Goal: Navigation & Orientation: Find specific page/section

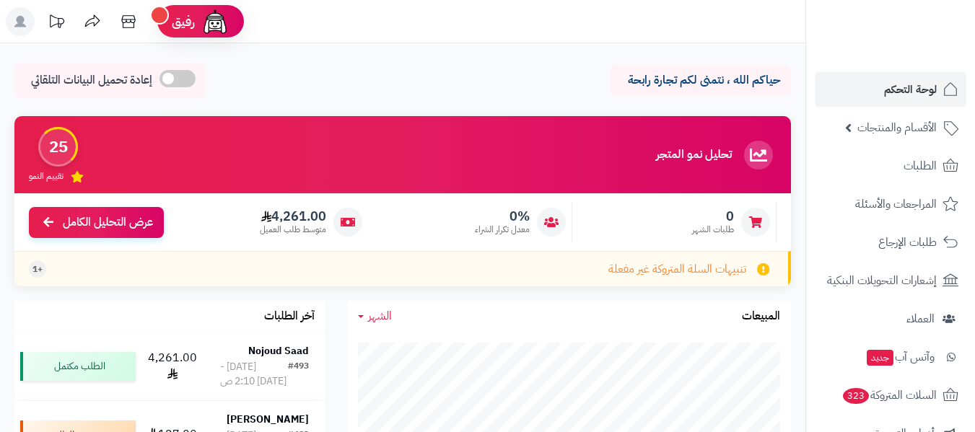
click at [324, 10] on header "رفيق ! الطلبات معالجة مكتمل إرجاع المنتجات العملاء المتواجدون الان 594 عملاء من…" at bounding box center [487, 21] width 975 height 43
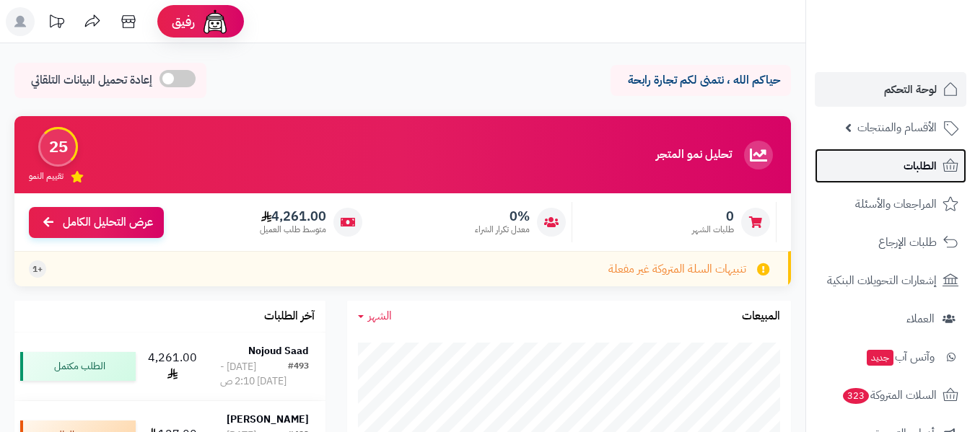
click at [901, 162] on link "الطلبات" at bounding box center [891, 166] width 152 height 35
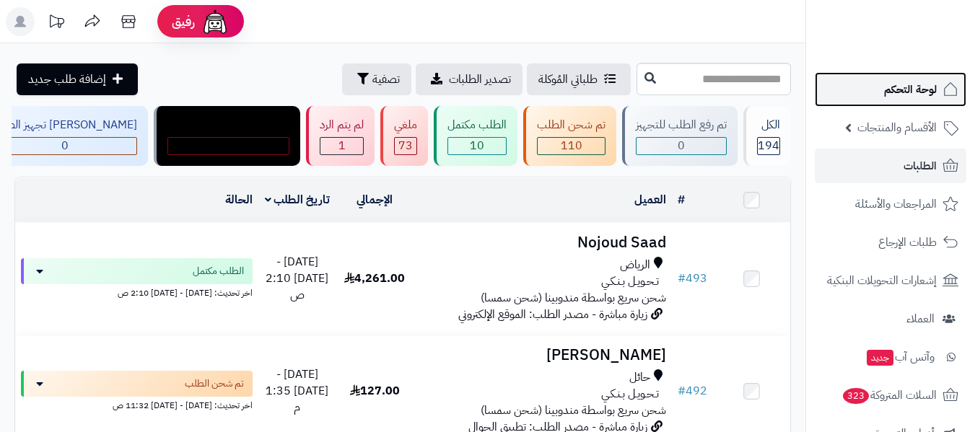
click at [901, 84] on span "لوحة التحكم" at bounding box center [910, 89] width 53 height 20
